Goal: Task Accomplishment & Management: Manage account settings

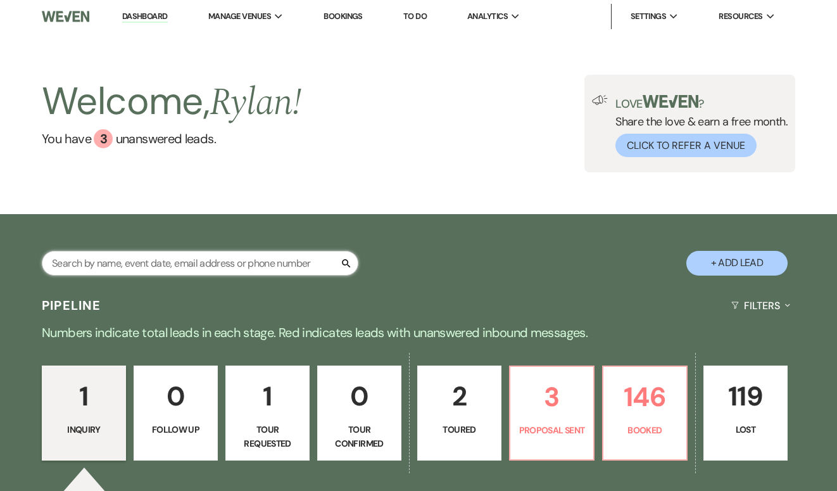
click at [277, 260] on input "text" at bounding box center [200, 263] width 316 height 25
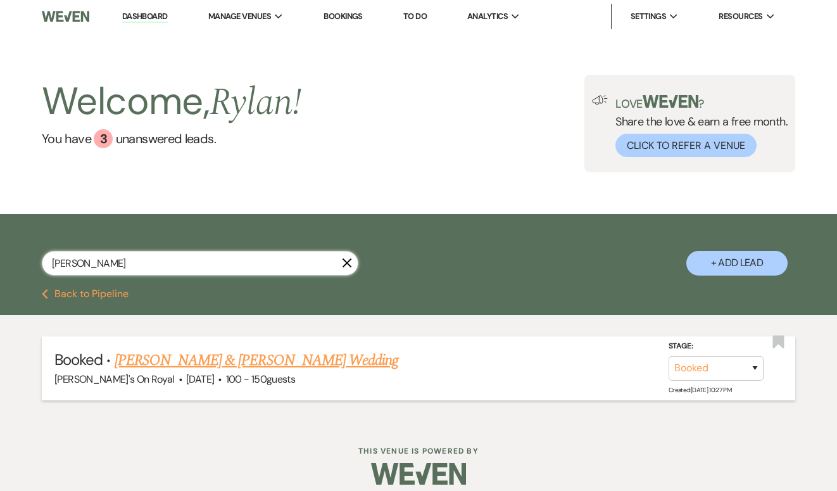
type input "[PERSON_NAME]"
click at [272, 352] on link "[PERSON_NAME] & [PERSON_NAME] Wedding" at bounding box center [257, 360] width 284 height 23
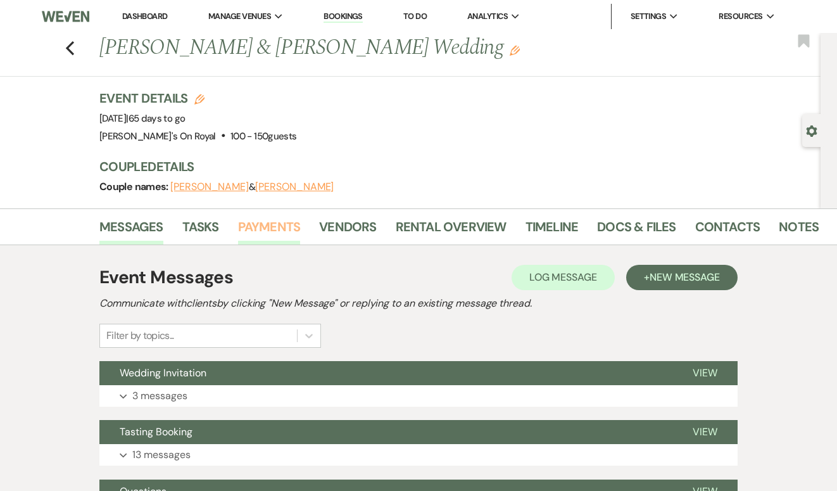
click at [261, 240] on link "Payments" at bounding box center [269, 230] width 63 height 28
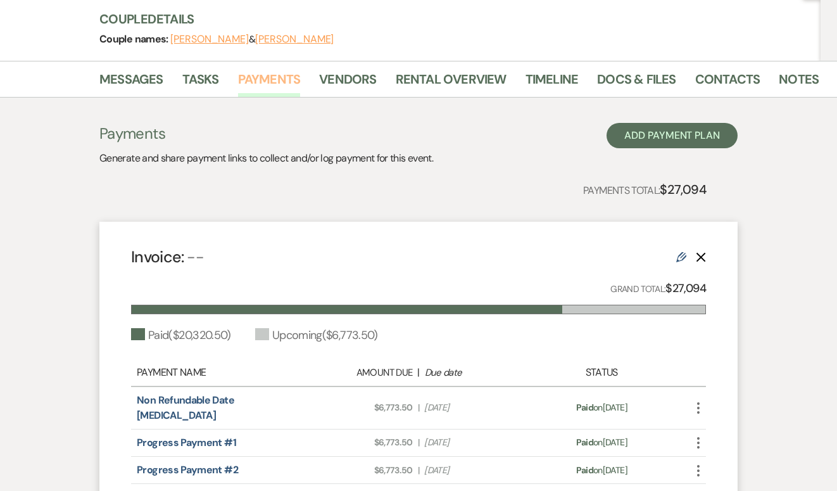
scroll to position [305, 0]
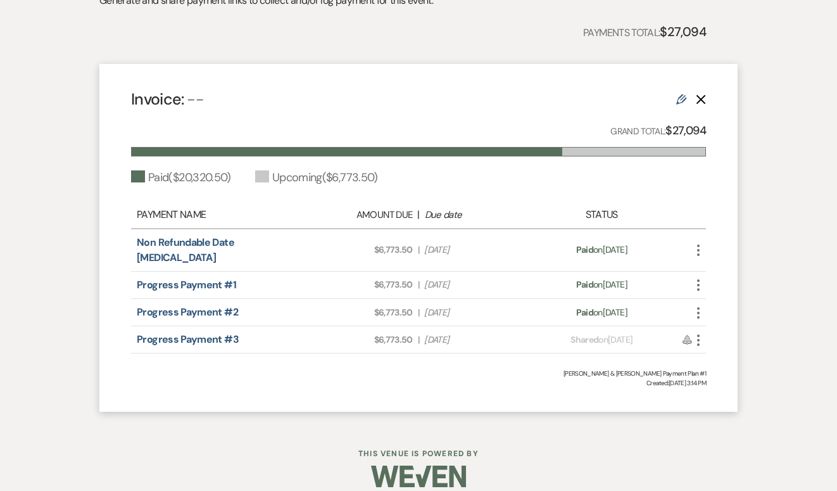
click at [700, 332] on icon "More" at bounding box center [698, 339] width 15 height 15
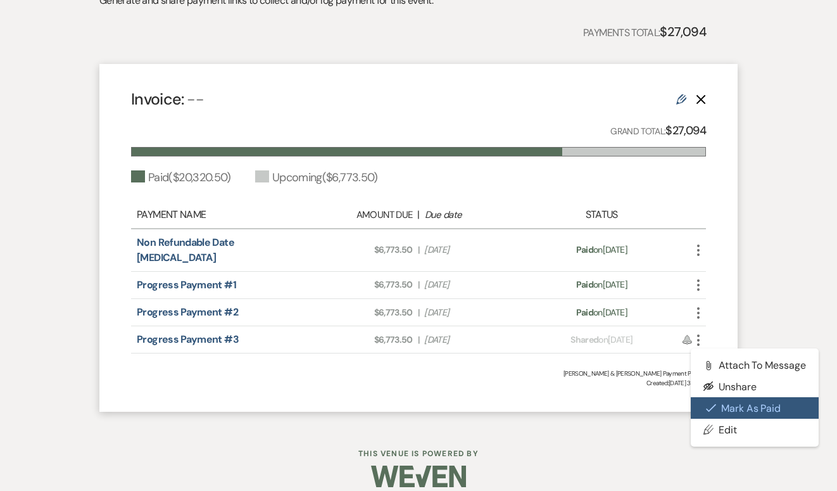
click at [753, 397] on button "Check [PERSON_NAME] [PERSON_NAME] as Paid" at bounding box center [755, 408] width 128 height 22
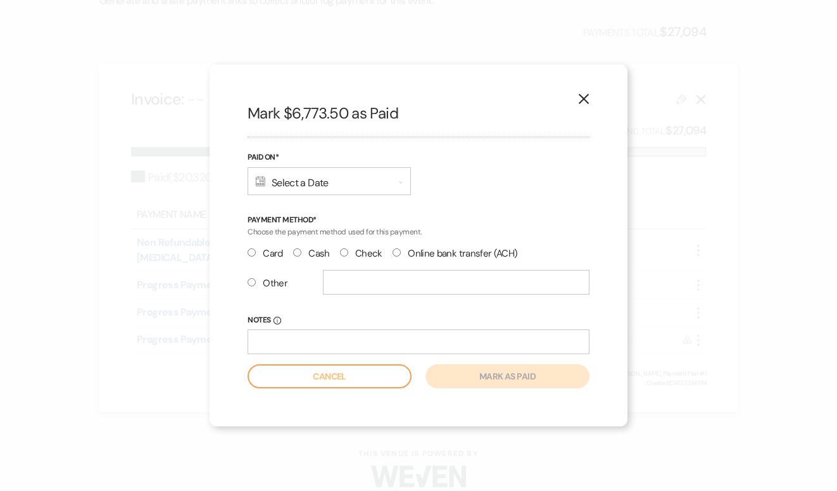
click at [358, 252] on label "Check" at bounding box center [361, 253] width 42 height 17
click at [348, 252] on input "Check" at bounding box center [344, 252] width 8 height 8
radio input "true"
click at [403, 253] on label "Online bank transfer (ACH)" at bounding box center [454, 253] width 125 height 17
click at [401, 253] on input "Online bank transfer (ACH)" at bounding box center [396, 252] width 8 height 8
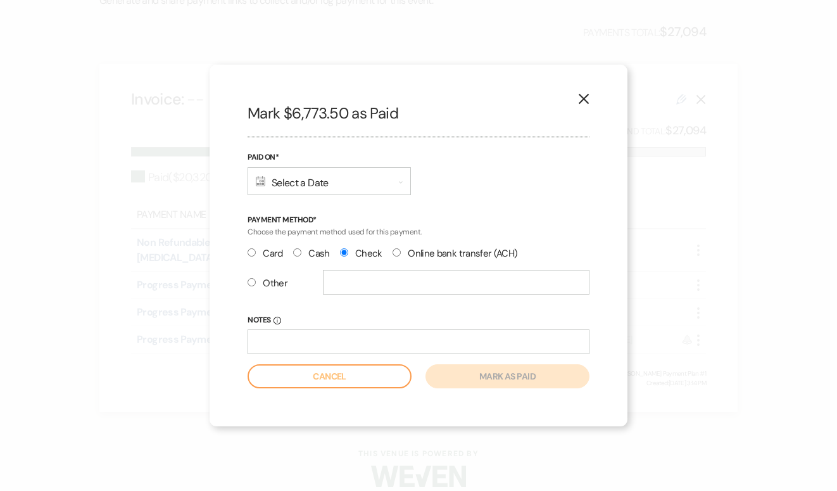
radio input "true"
click at [357, 172] on div "Calendar Select a Date Expand" at bounding box center [329, 181] width 163 height 28
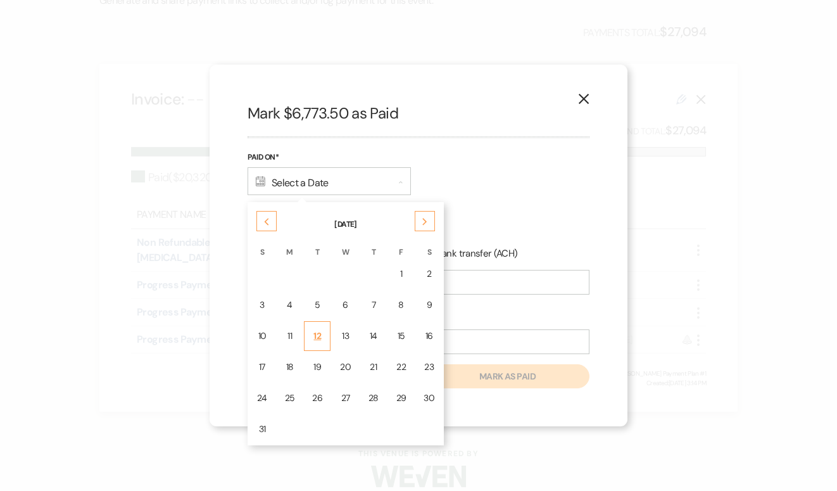
click at [312, 335] on div "12" at bounding box center [317, 335] width 10 height 13
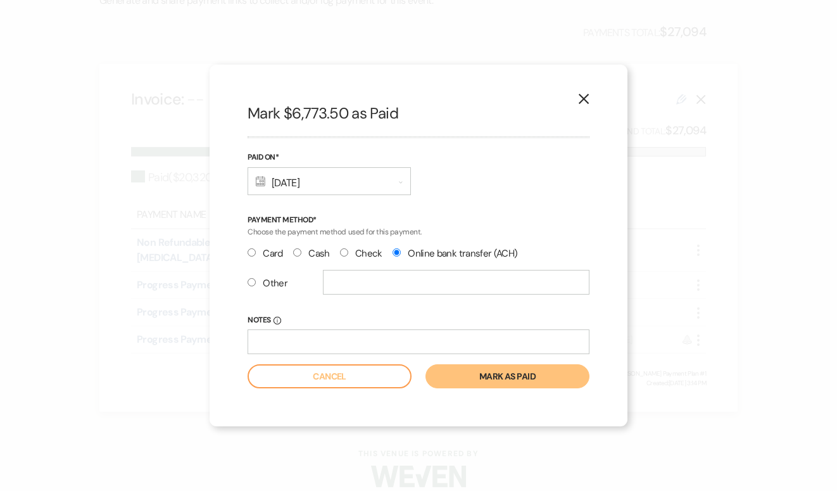
click at [486, 374] on button "Mark as paid" at bounding box center [507, 376] width 164 height 24
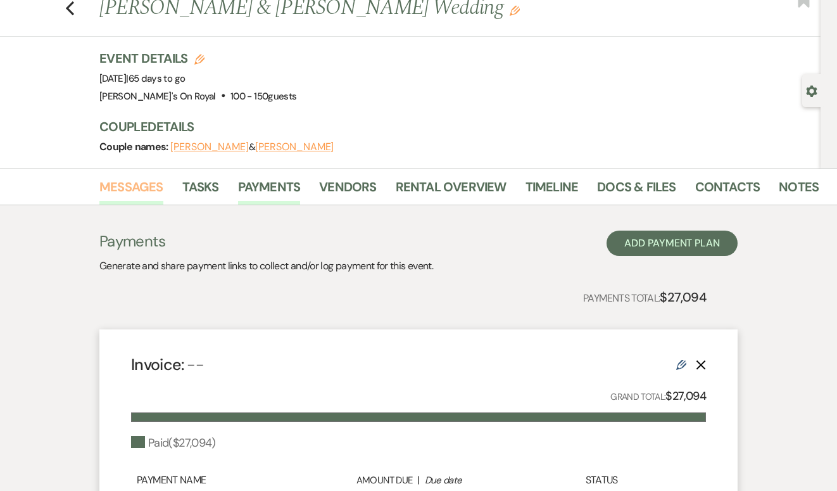
scroll to position [0, 0]
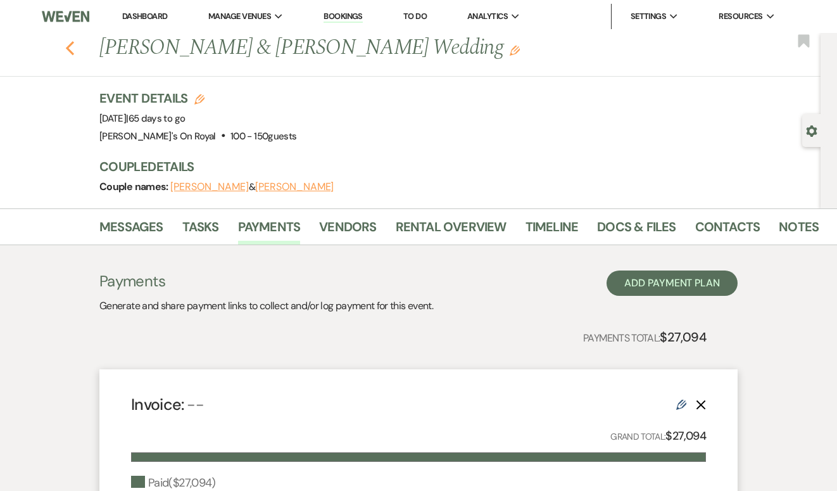
click at [68, 51] on icon "Previous" at bounding box center [69, 48] width 9 height 15
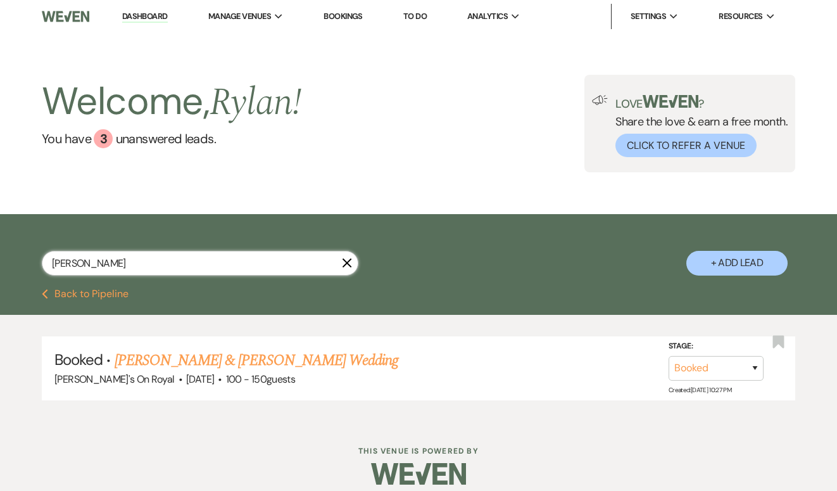
click at [227, 266] on input "[PERSON_NAME]" at bounding box center [200, 263] width 316 height 25
type input "[PERSON_NAME]"
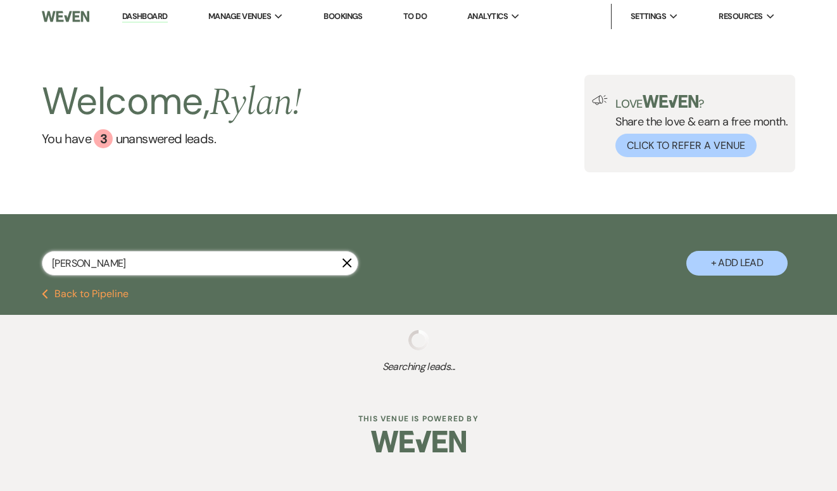
select select "8"
select select "6"
select select "8"
select select "11"
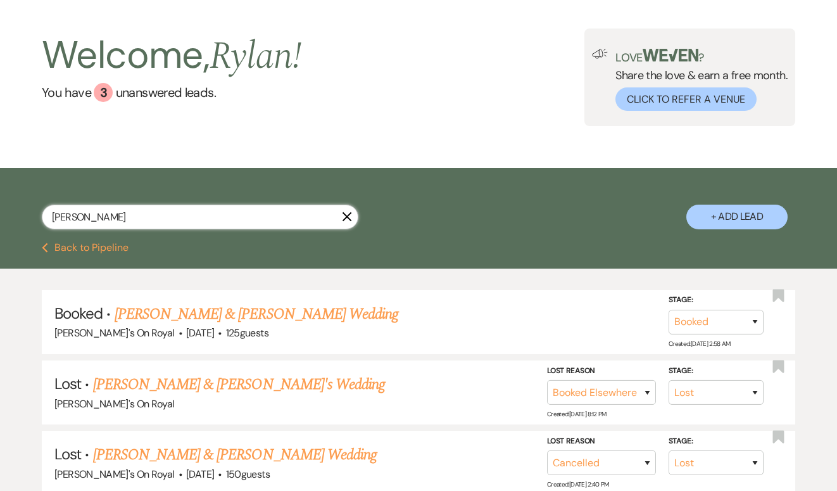
scroll to position [47, 0]
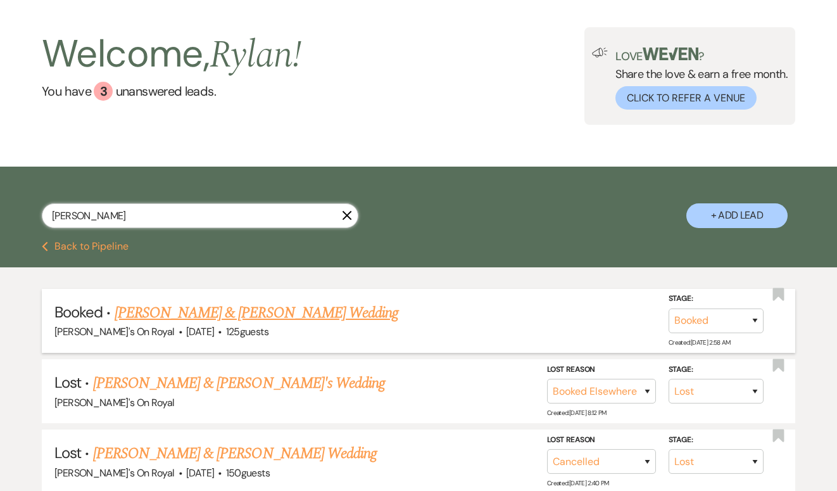
type input "[PERSON_NAME]"
click at [287, 315] on link "[PERSON_NAME] & [PERSON_NAME] Wedding" at bounding box center [257, 312] width 284 height 23
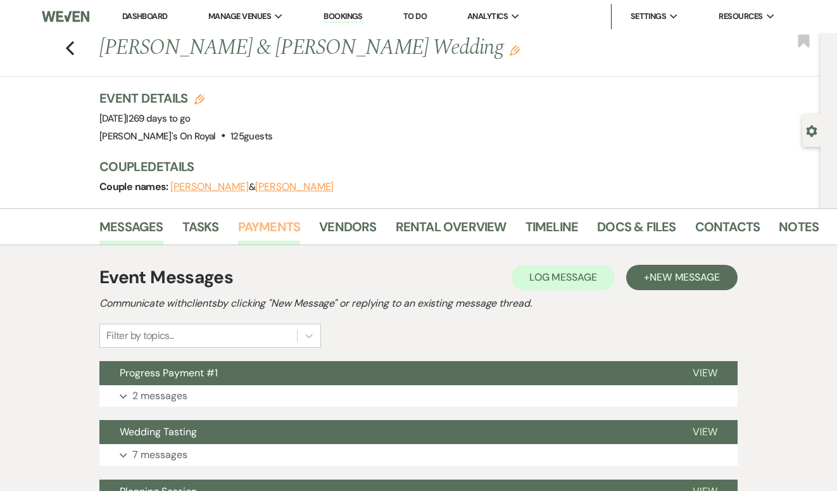
click at [258, 222] on link "Payments" at bounding box center [269, 230] width 63 height 28
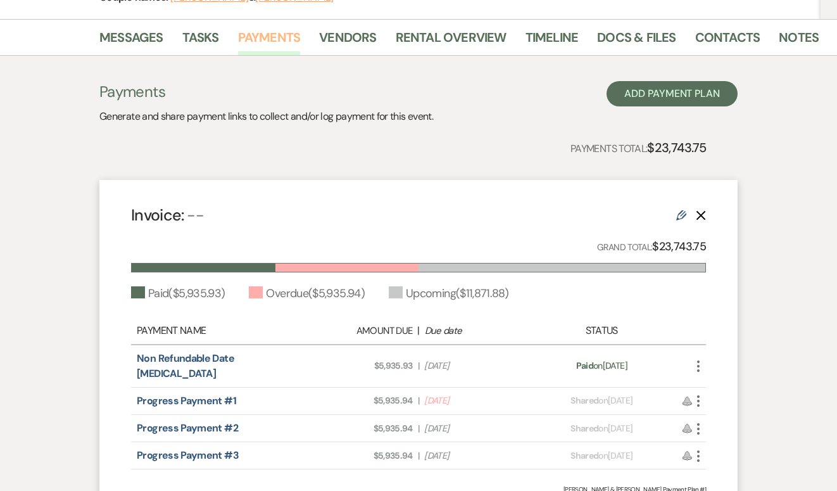
scroll to position [305, 0]
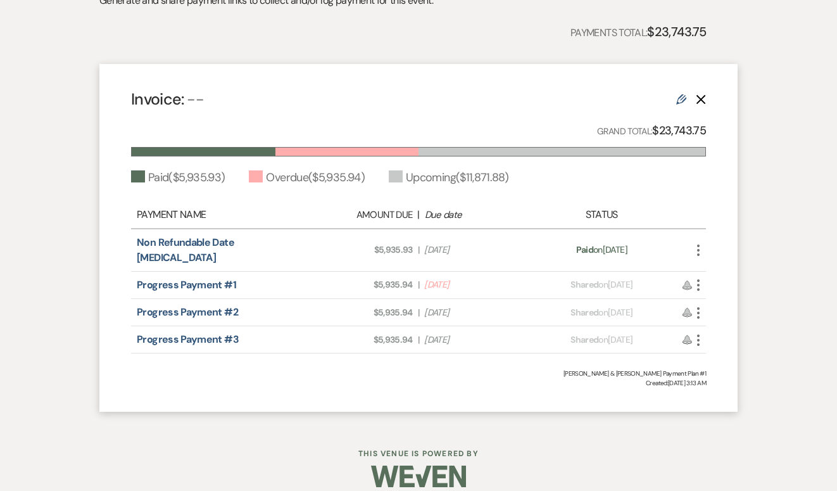
click at [705, 277] on icon "More" at bounding box center [698, 284] width 15 height 15
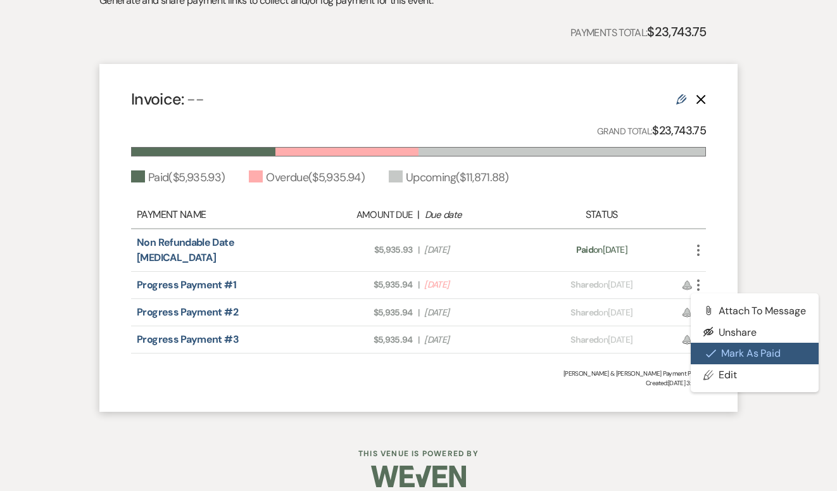
click at [711, 349] on use "button" at bounding box center [711, 353] width 10 height 8
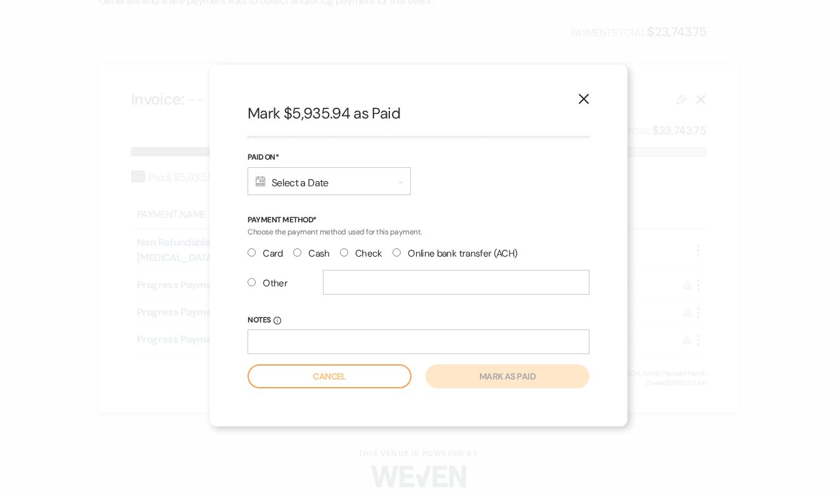
click at [416, 256] on label "Online bank transfer (ACH)" at bounding box center [454, 253] width 125 height 17
click at [401, 256] on input "Online bank transfer (ACH)" at bounding box center [396, 252] width 8 height 8
radio input "true"
click at [361, 185] on div "Calendar Select a Date Expand" at bounding box center [329, 181] width 163 height 28
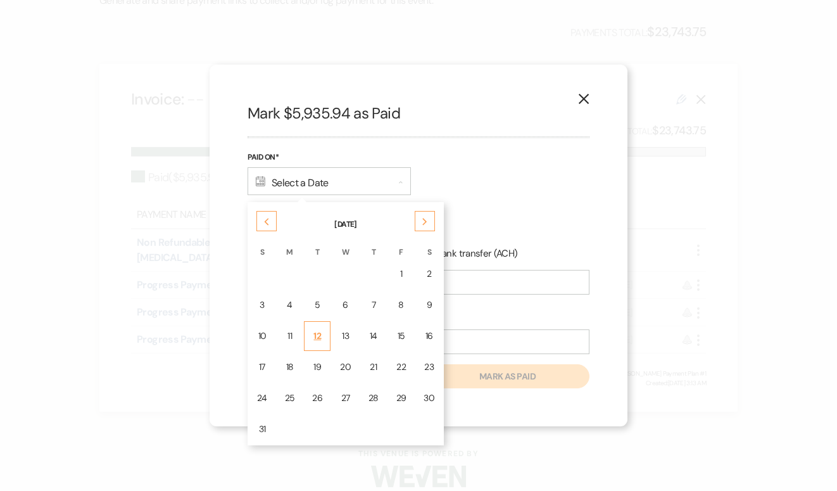
click at [314, 335] on div "12" at bounding box center [317, 335] width 10 height 13
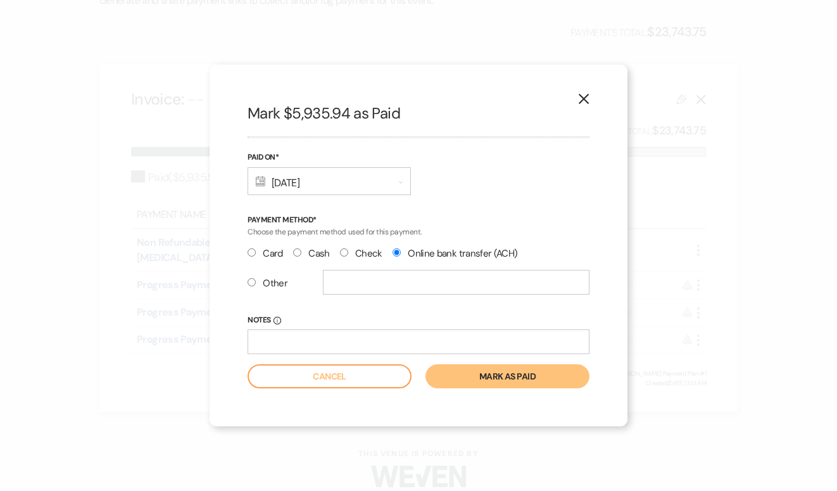
click at [489, 377] on button "Mark as paid" at bounding box center [507, 376] width 164 height 24
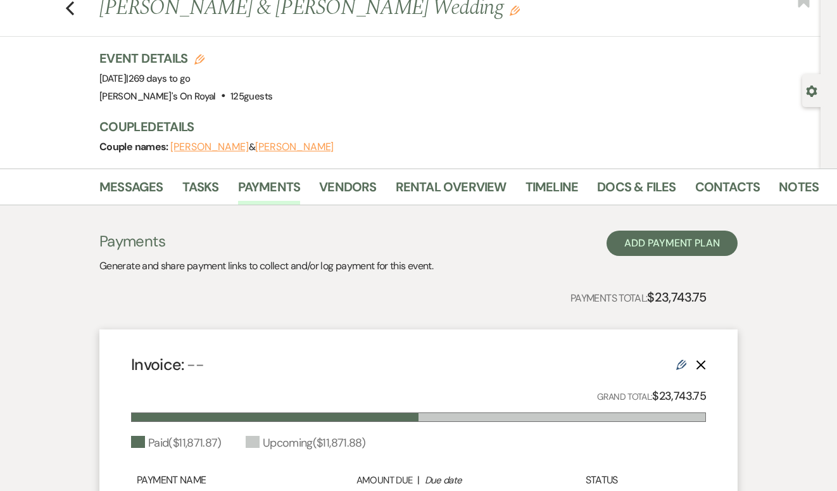
scroll to position [0, 0]
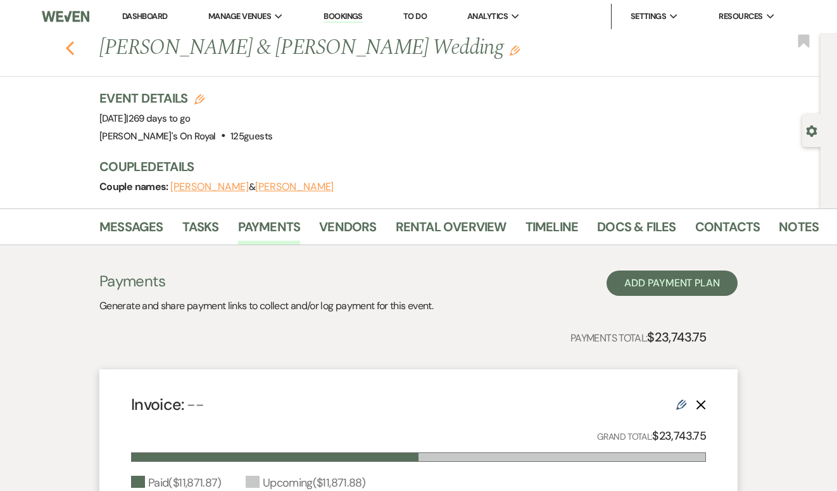
click at [68, 48] on use "button" at bounding box center [70, 48] width 8 height 14
select select "8"
select select "6"
select select "8"
select select "11"
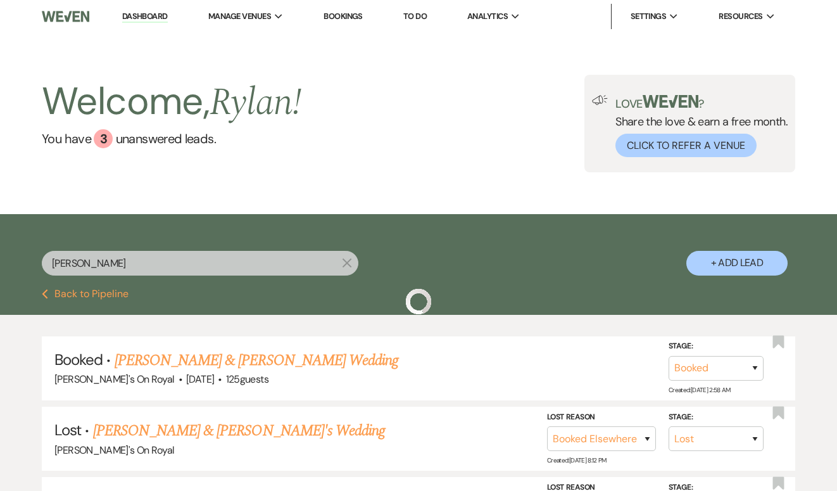
scroll to position [47, 0]
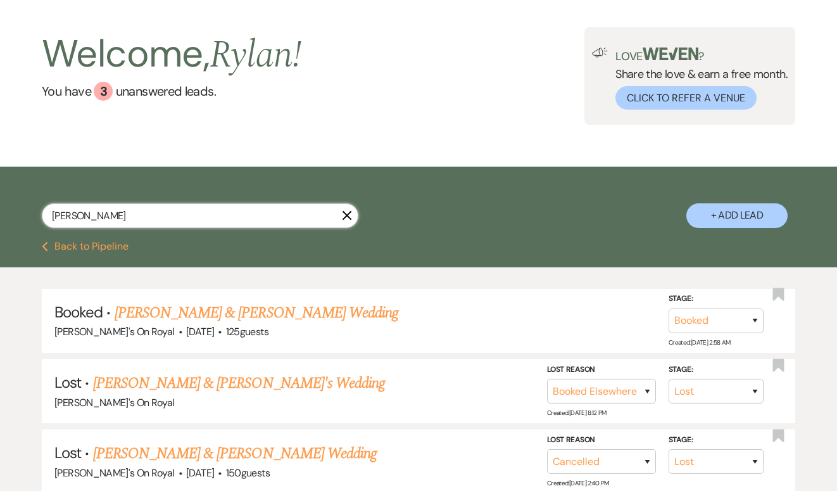
click at [232, 211] on input "[PERSON_NAME]" at bounding box center [200, 215] width 316 height 25
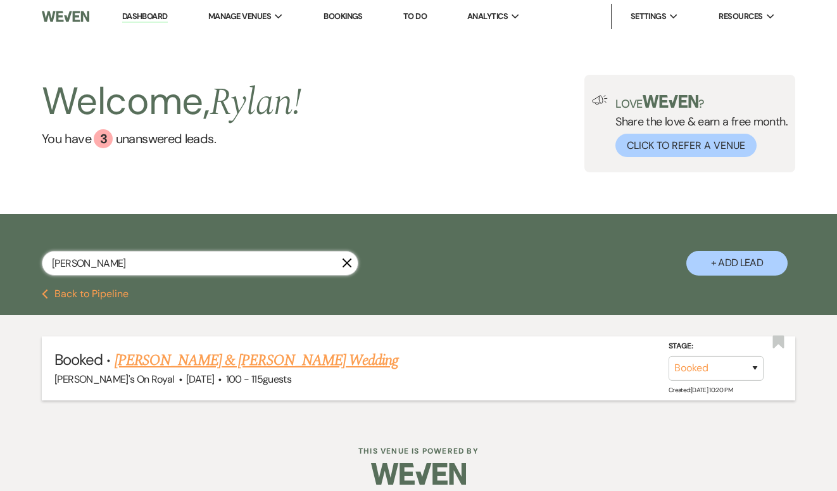
type input "[PERSON_NAME]"
click at [203, 375] on span "[DATE]" at bounding box center [200, 378] width 28 height 13
click at [198, 359] on link "[PERSON_NAME] & [PERSON_NAME] Wedding" at bounding box center [257, 360] width 284 height 23
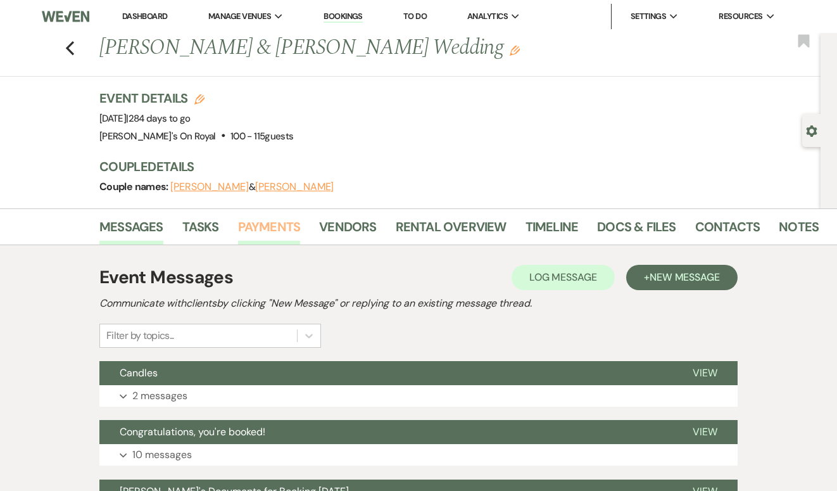
click at [258, 238] on link "Payments" at bounding box center [269, 230] width 63 height 28
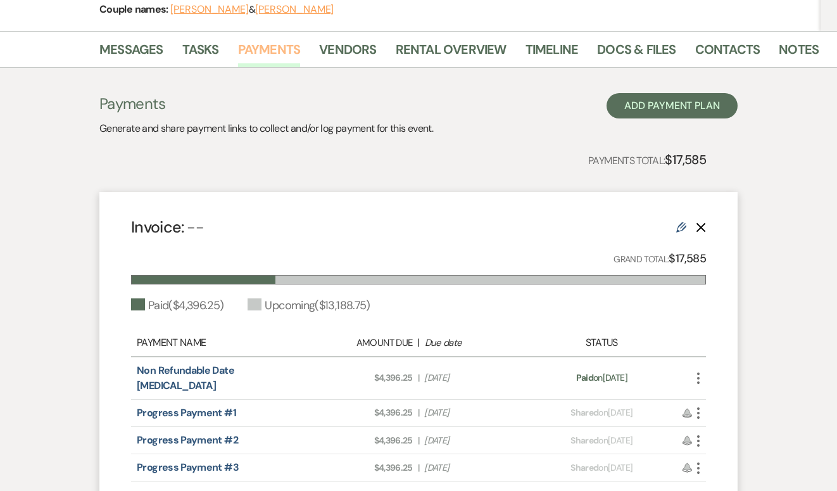
scroll to position [305, 0]
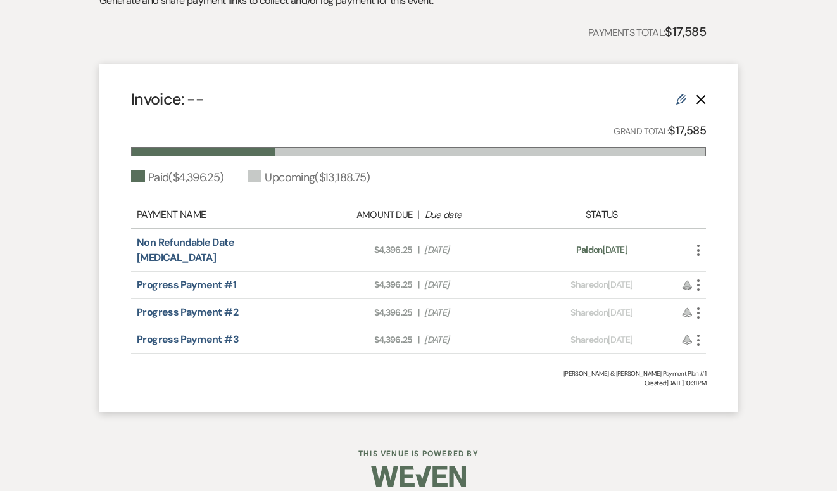
click at [703, 277] on icon "More" at bounding box center [698, 284] width 15 height 15
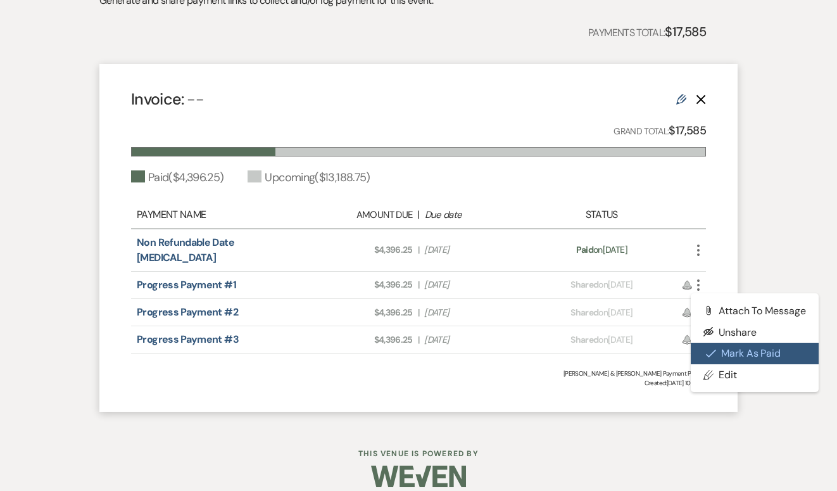
click at [718, 342] on button "Check [PERSON_NAME] [PERSON_NAME] as Paid" at bounding box center [755, 353] width 128 height 22
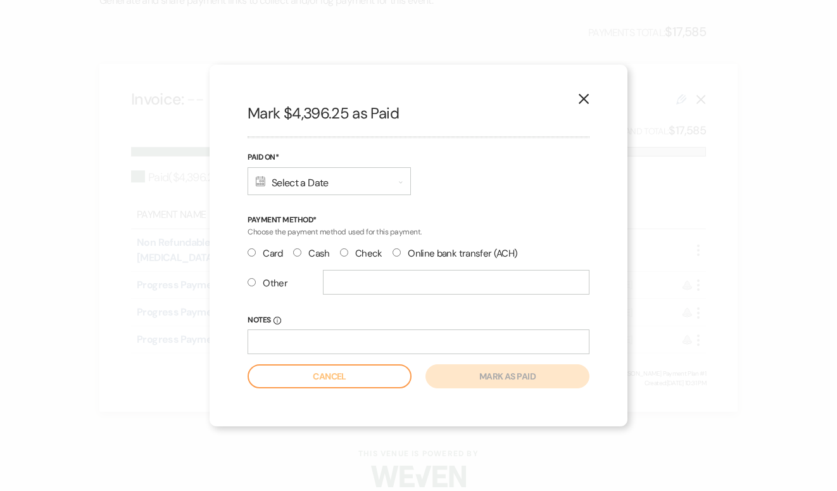
click at [365, 187] on div "Calendar Select a Date Expand" at bounding box center [329, 181] width 163 height 28
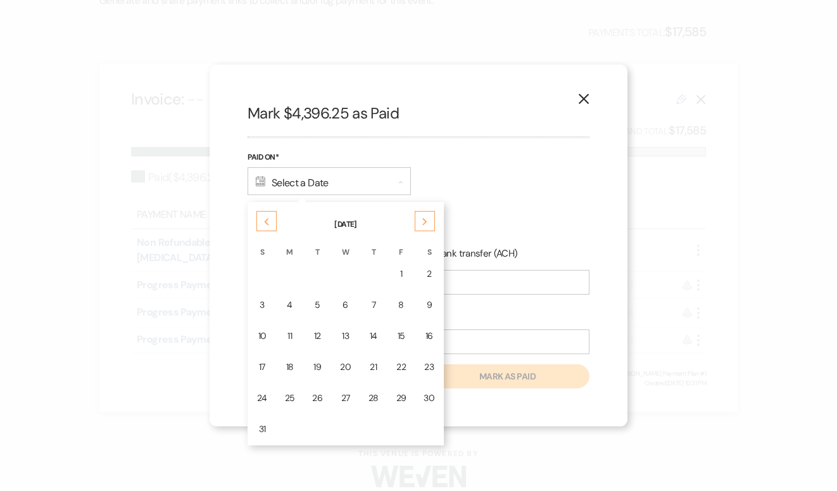
click at [315, 334] on div "12" at bounding box center [317, 335] width 10 height 13
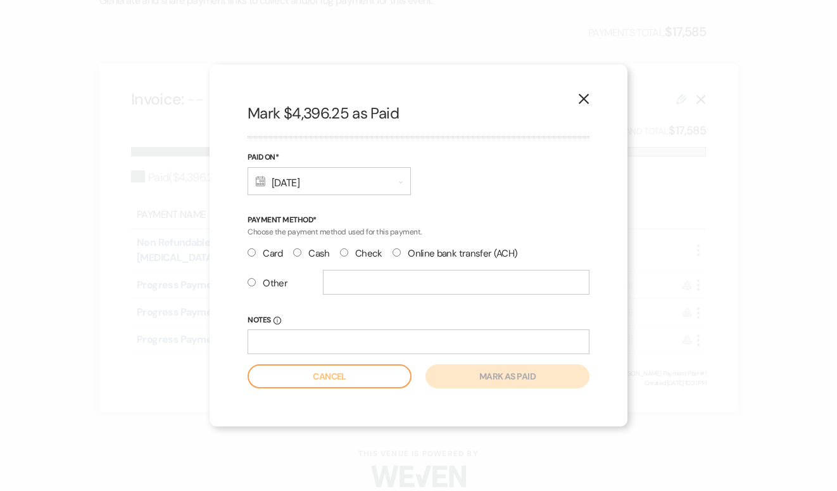
click at [394, 252] on input "Online bank transfer (ACH)" at bounding box center [396, 252] width 8 height 8
radio input "true"
click at [485, 382] on button "Mark as paid" at bounding box center [507, 376] width 164 height 24
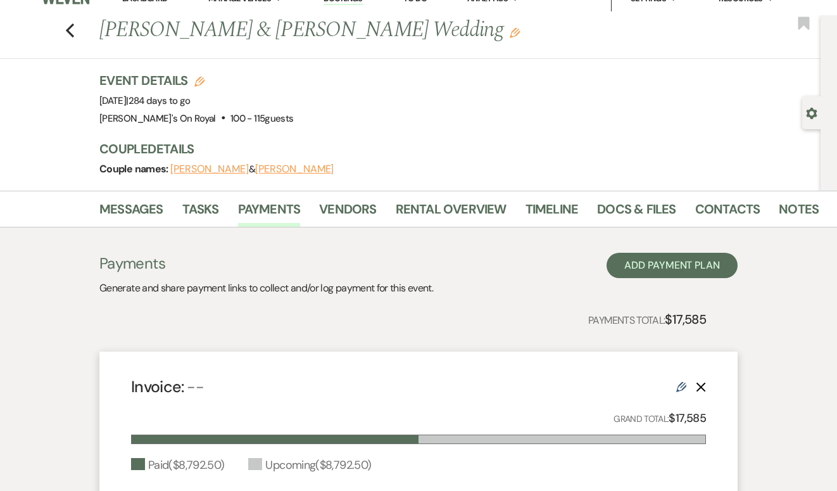
scroll to position [0, 0]
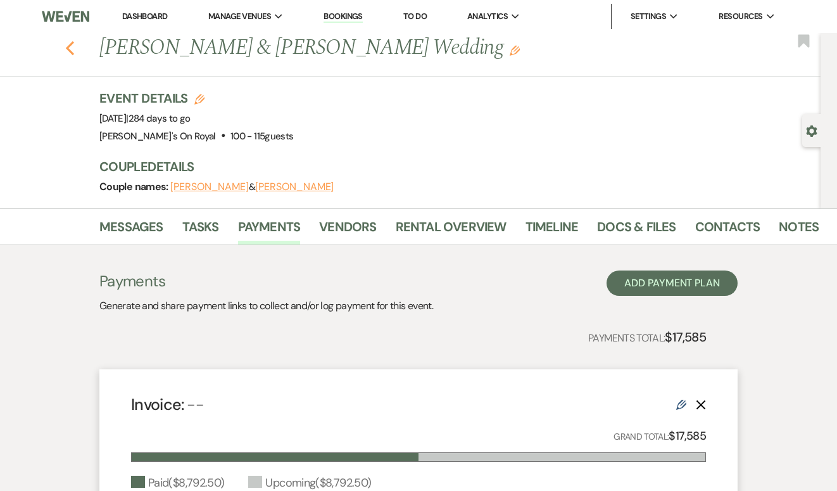
click at [71, 49] on icon "Previous" at bounding box center [69, 48] width 9 height 15
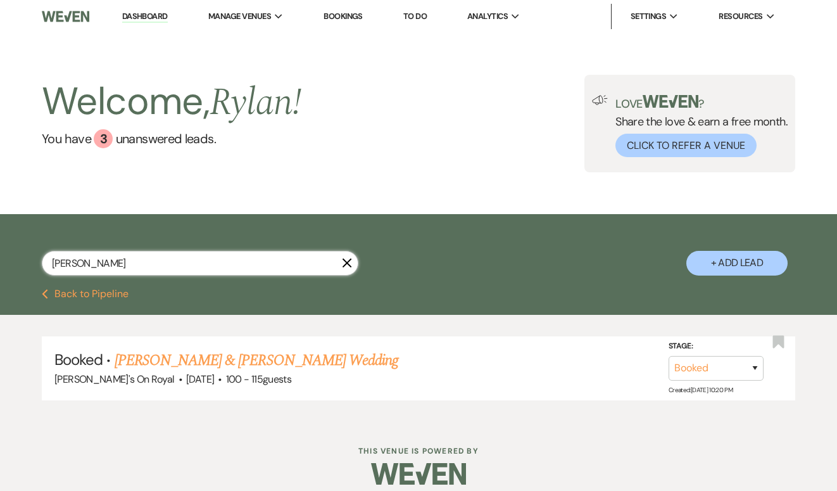
click at [220, 255] on input "[PERSON_NAME]" at bounding box center [200, 263] width 316 height 25
click at [219, 260] on input "[PERSON_NAME]" at bounding box center [200, 263] width 316 height 25
type input "[PERSON_NAME]"
click at [267, 368] on link "[PERSON_NAME] & [PERSON_NAME] Wedding" at bounding box center [257, 360] width 284 height 23
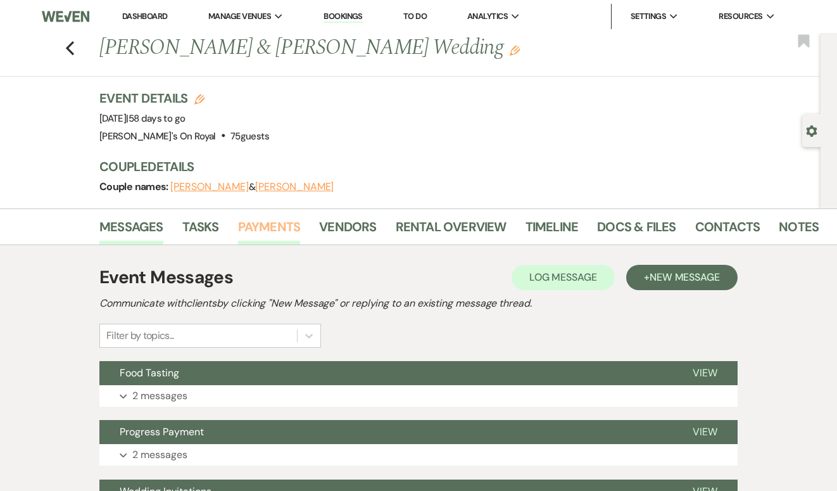
click at [243, 218] on link "Payments" at bounding box center [269, 230] width 63 height 28
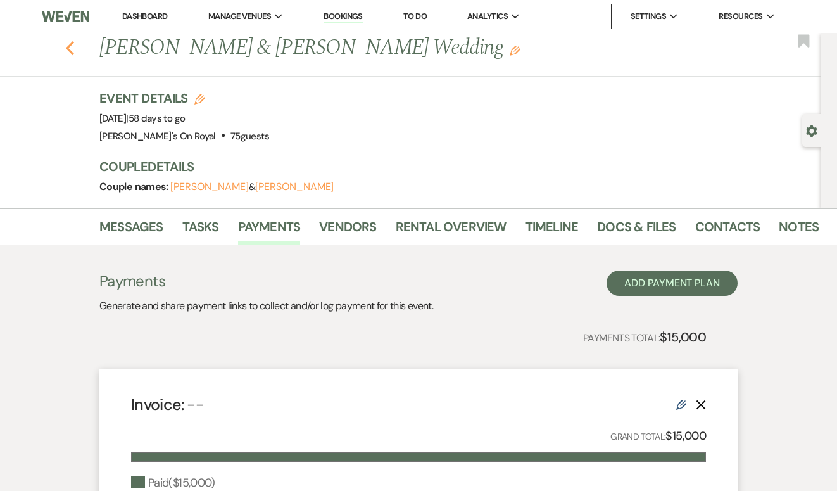
click at [67, 53] on icon "Previous" at bounding box center [69, 48] width 9 height 15
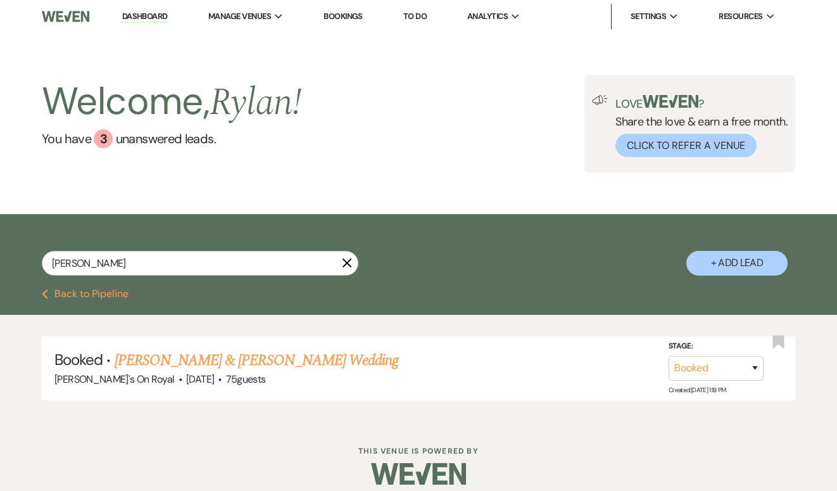
click at [129, 246] on div "[PERSON_NAME] X + Add Lead" at bounding box center [418, 252] width 837 height 65
click at [140, 268] on input "[PERSON_NAME]" at bounding box center [200, 263] width 316 height 25
type input "[PERSON_NAME]"
click at [210, 357] on link "[PERSON_NAME] & [PERSON_NAME] Wedding" at bounding box center [257, 360] width 284 height 23
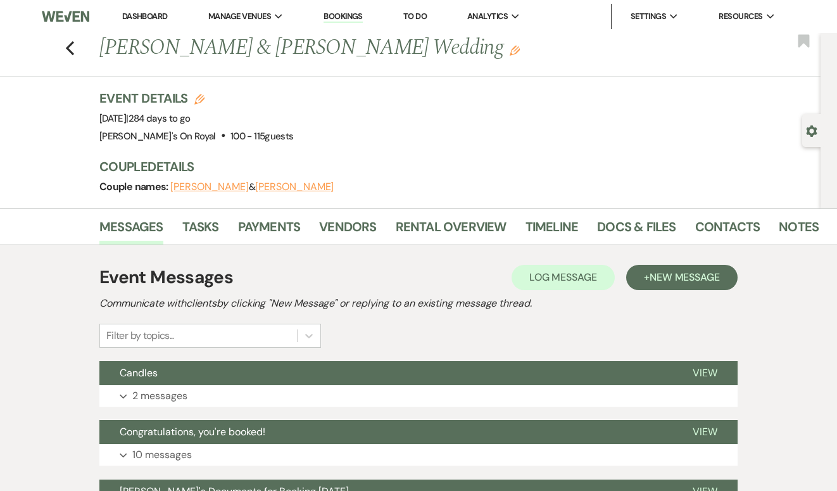
click at [303, 235] on li "Payments" at bounding box center [279, 229] width 82 height 30
click at [274, 227] on link "Payments" at bounding box center [269, 230] width 63 height 28
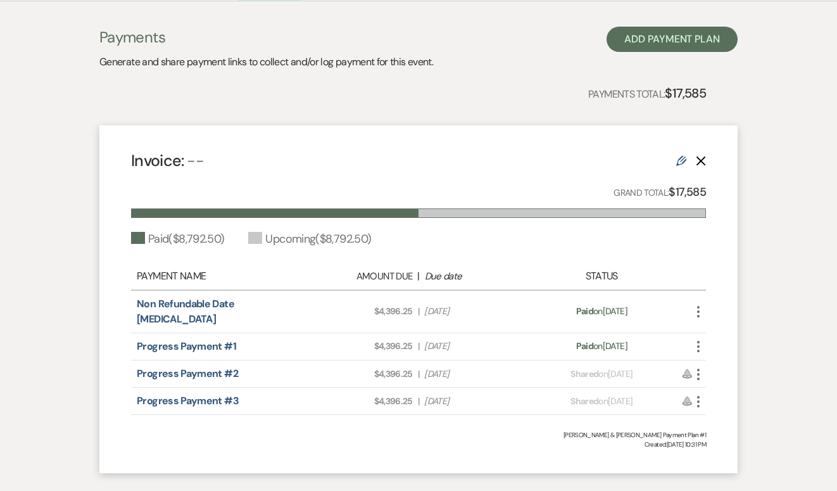
scroll to position [245, 0]
